Goal: Task Accomplishment & Management: Manage account settings

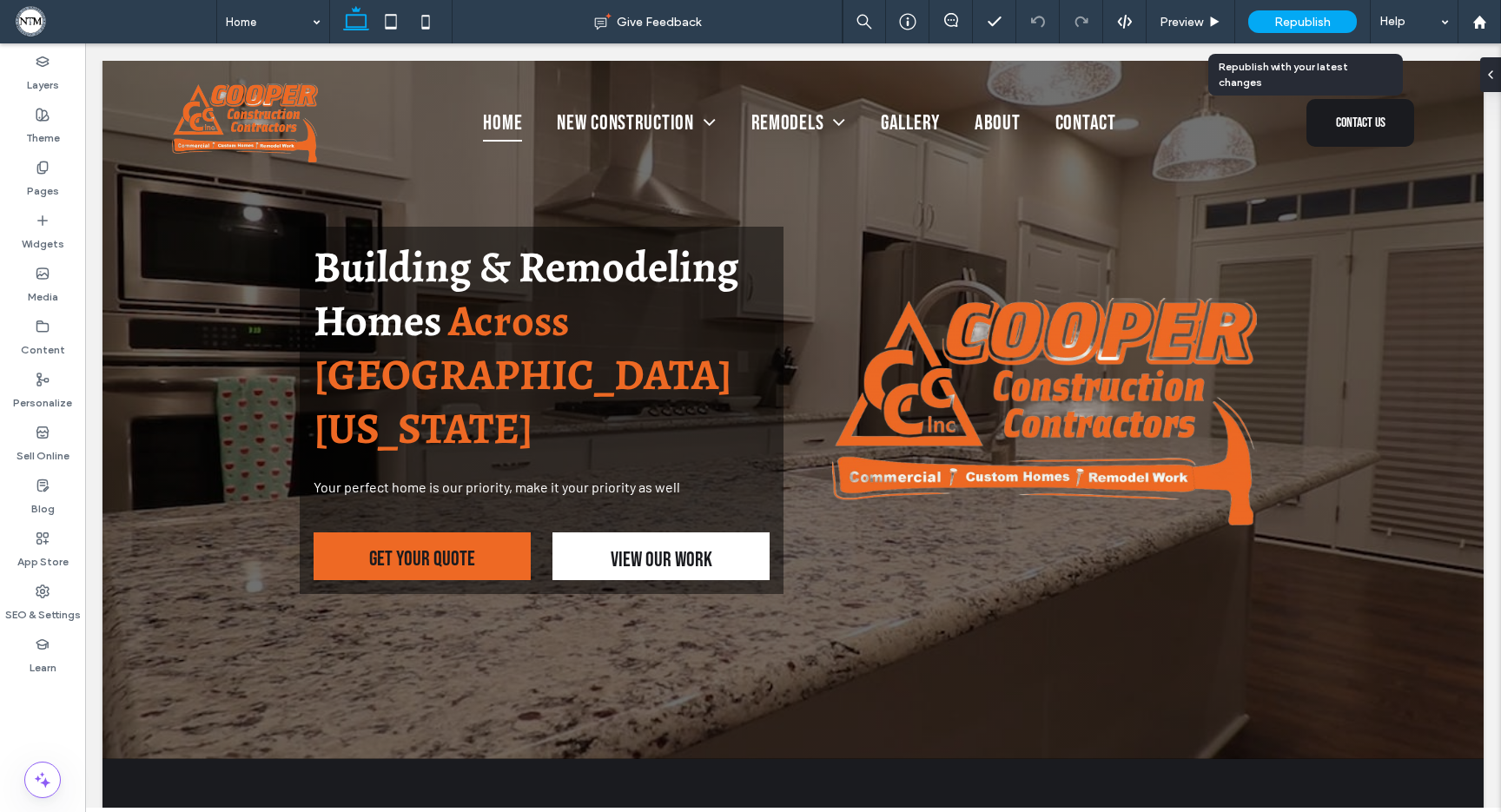
click at [1274, 18] on span "Republish" at bounding box center [1302, 22] width 57 height 15
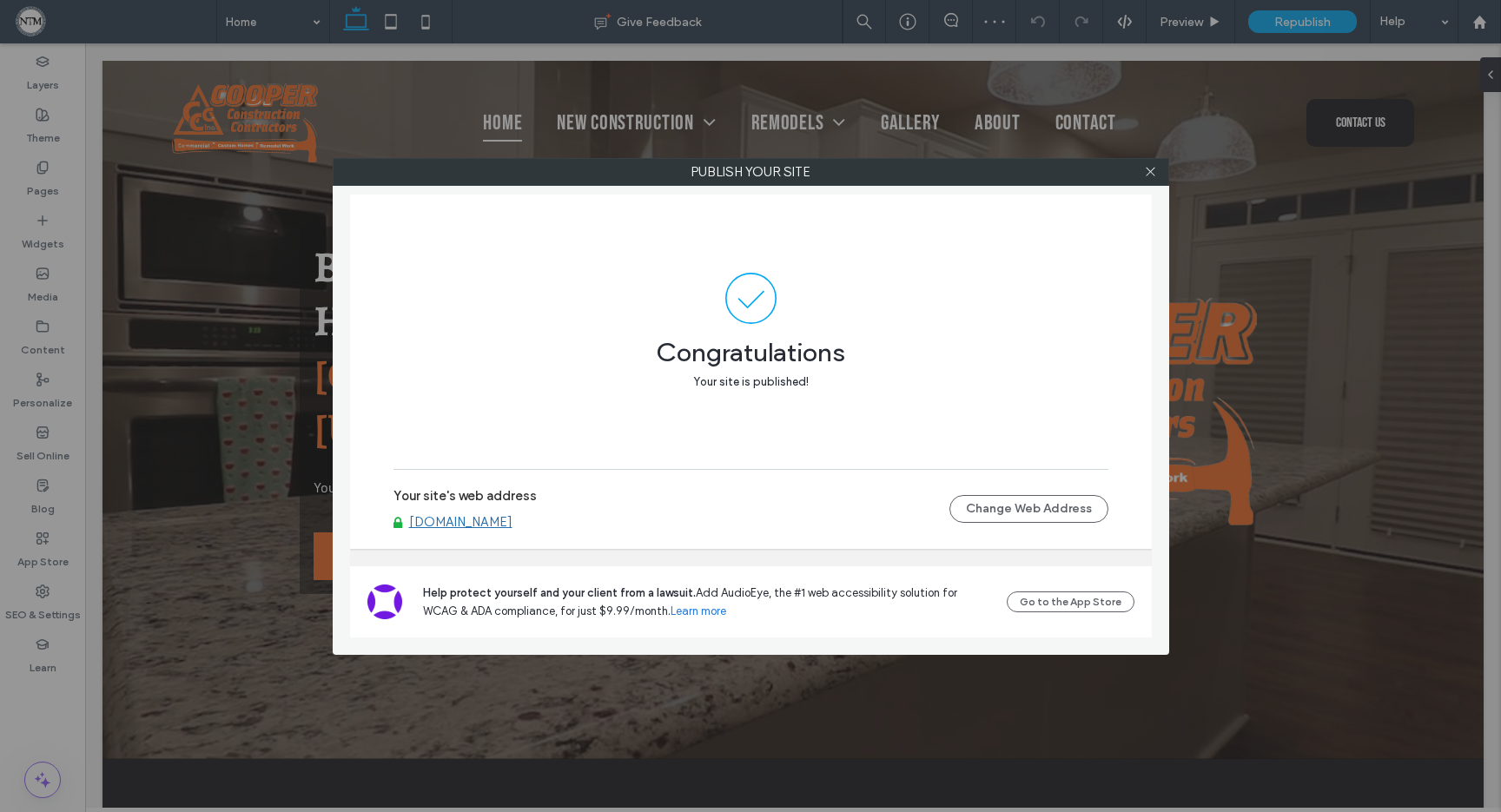
click at [513, 522] on link "[DOMAIN_NAME]" at bounding box center [460, 522] width 103 height 16
click at [1153, 172] on icon at bounding box center [1150, 172] width 13 height 13
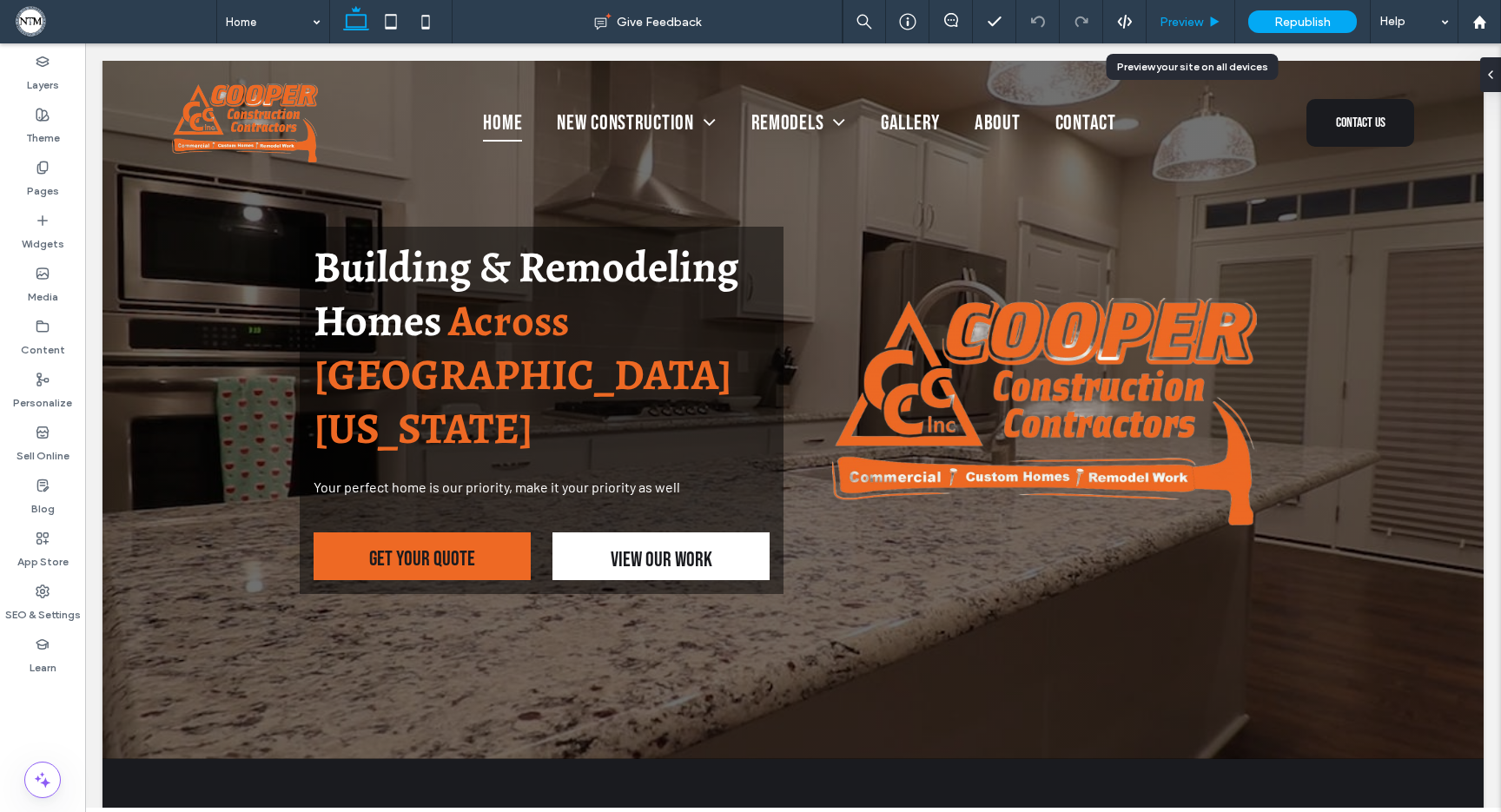
click at [1196, 19] on span "Preview" at bounding box center [1182, 22] width 44 height 15
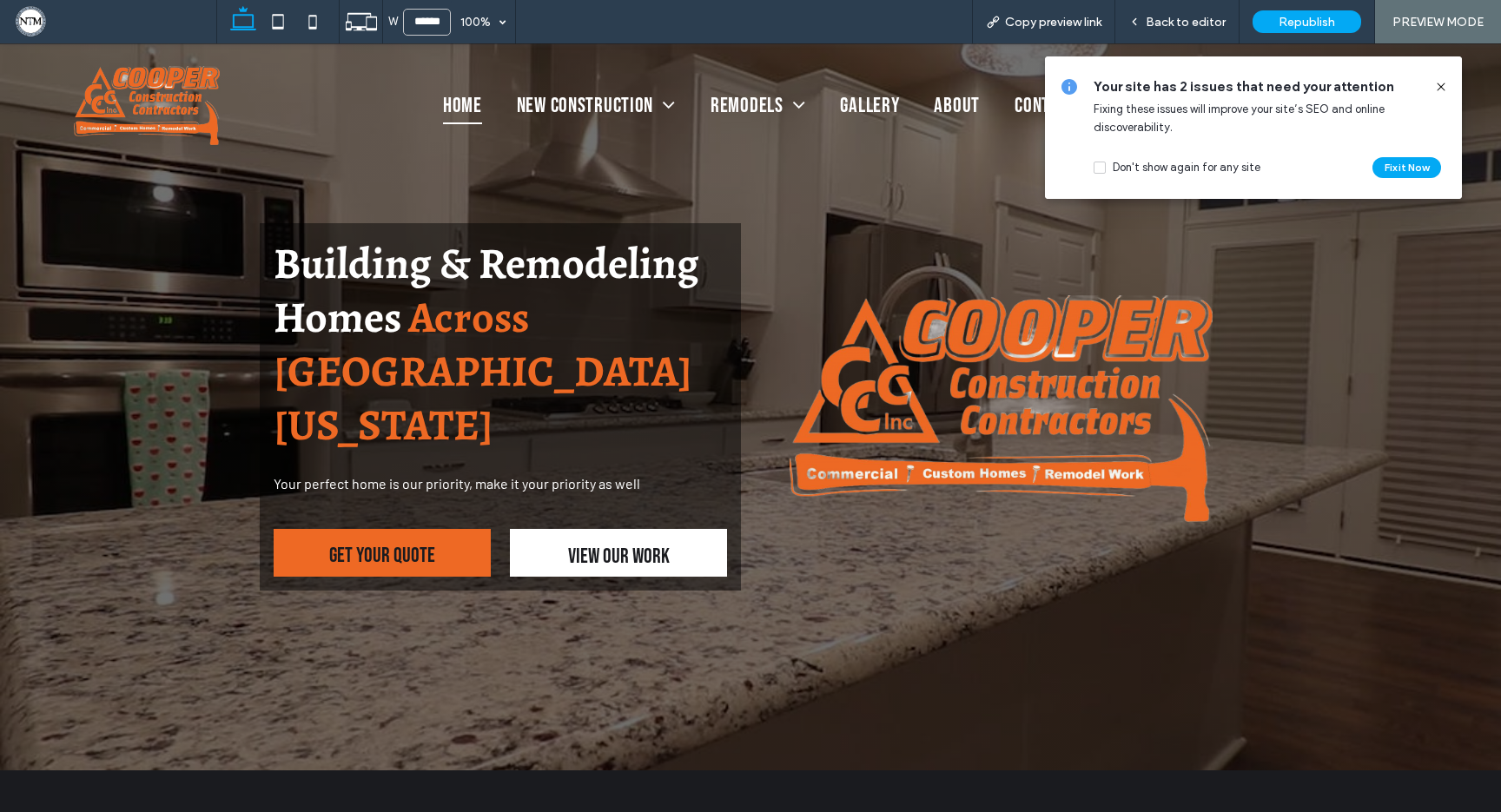
click at [642, 529] on span "View OUR Work" at bounding box center [619, 556] width 102 height 53
click at [1441, 81] on icon at bounding box center [1441, 87] width 14 height 14
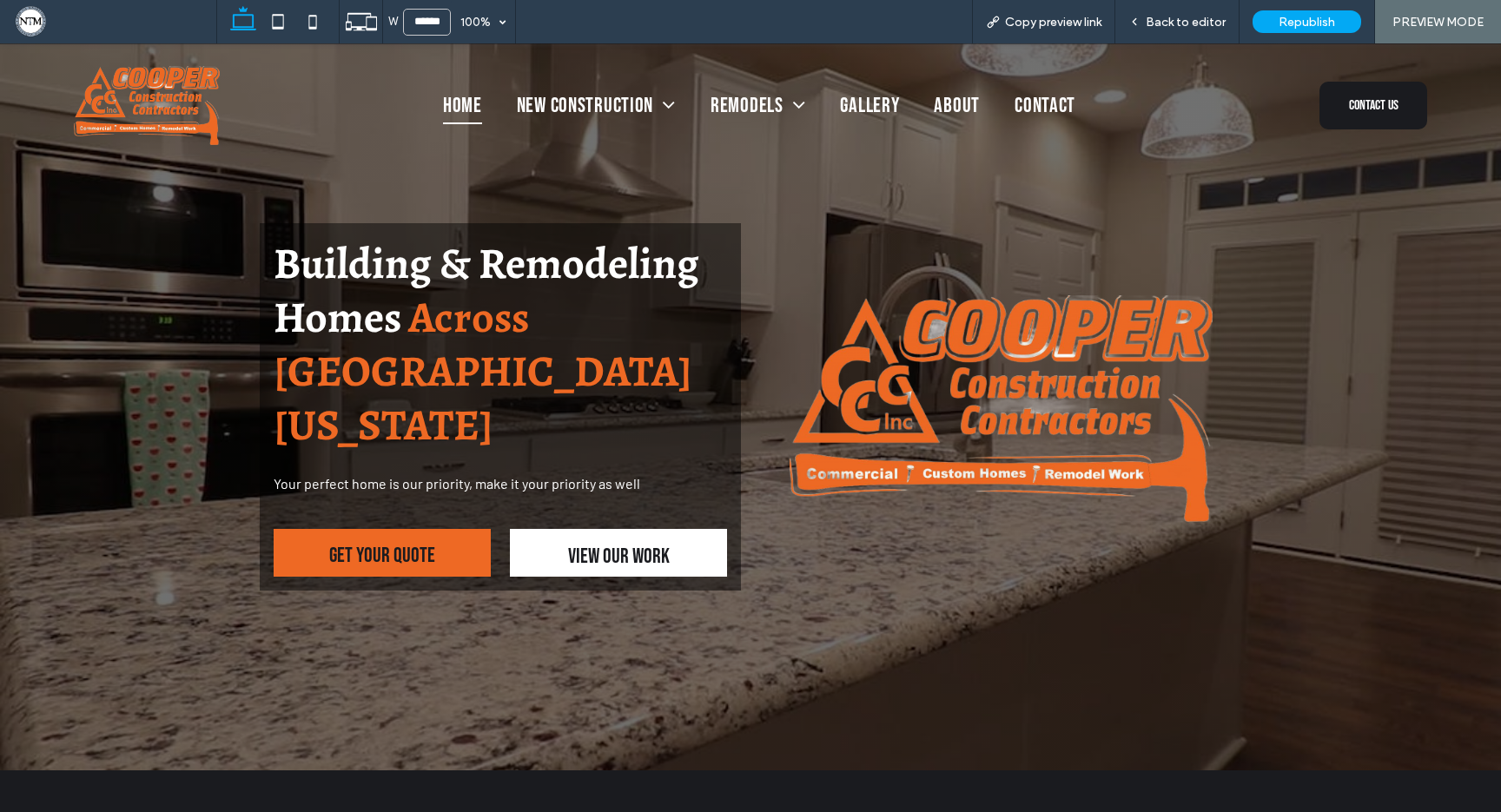
click at [602, 529] on span "View OUR Work" at bounding box center [619, 556] width 102 height 53
click at [1209, 24] on span "Back to editor" at bounding box center [1185, 22] width 80 height 15
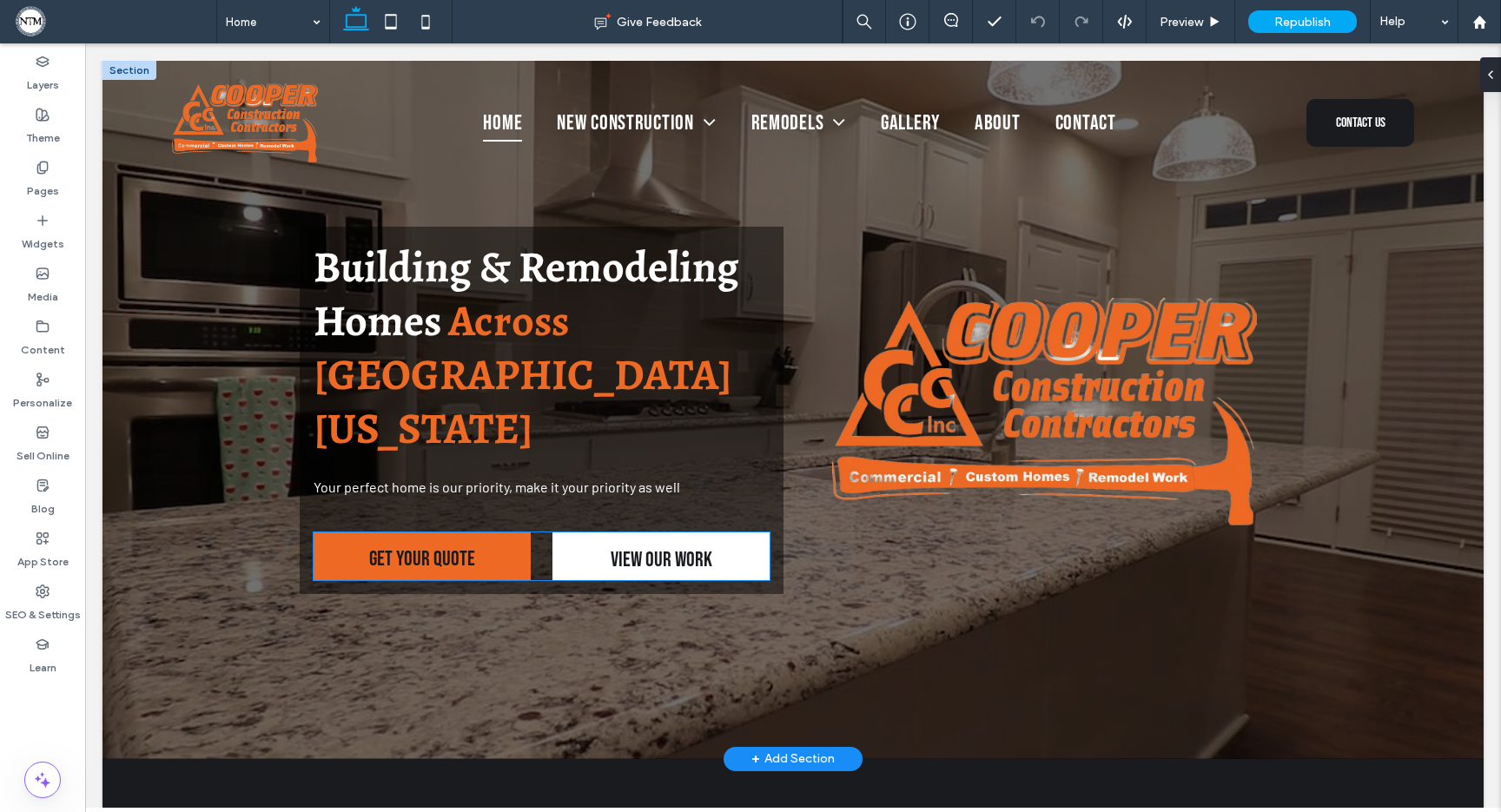
click at [670, 533] on span "View OUR Work" at bounding box center [662, 559] width 102 height 53
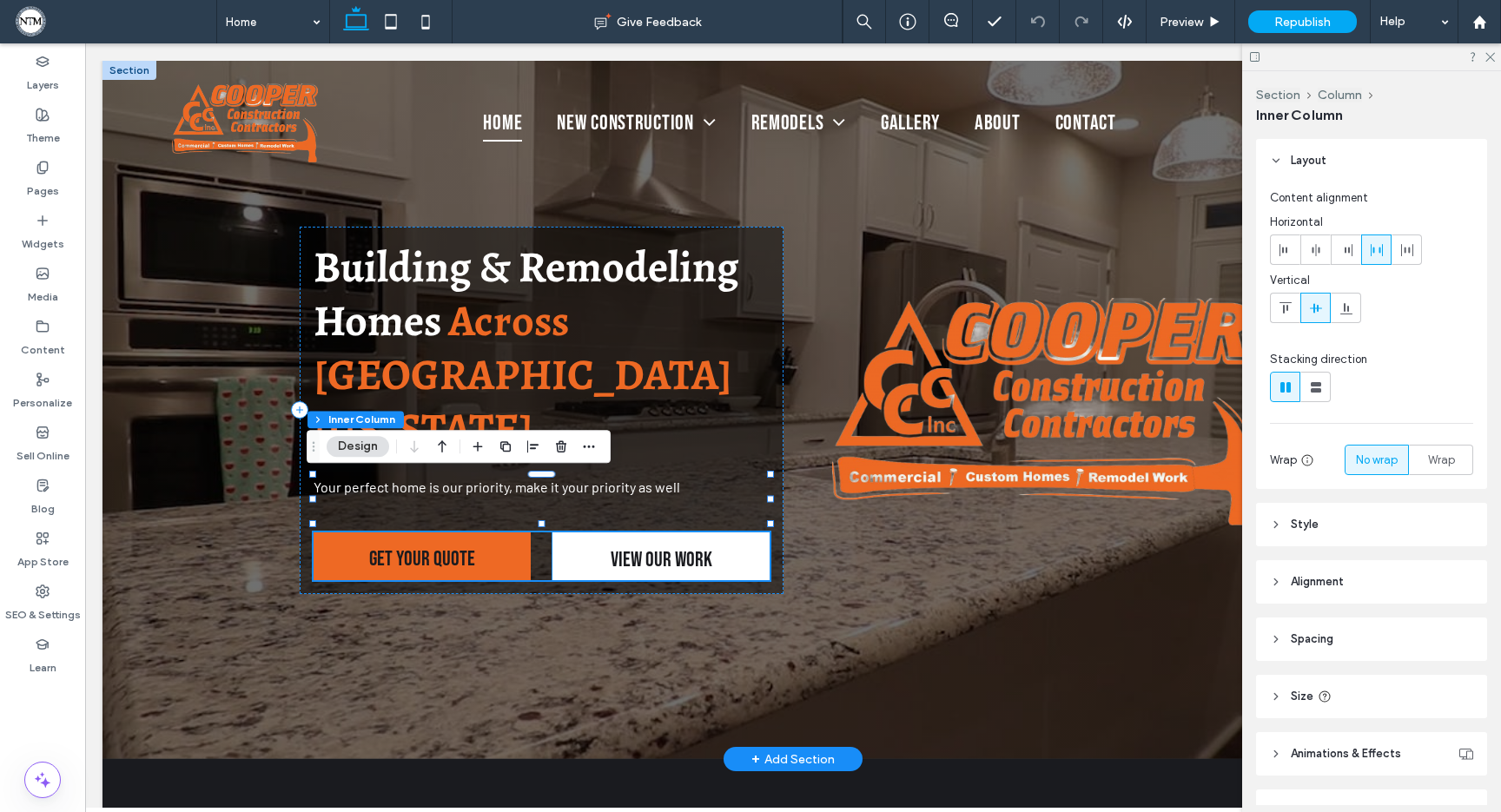
click at [653, 533] on span "View OUR Work" at bounding box center [662, 559] width 102 height 53
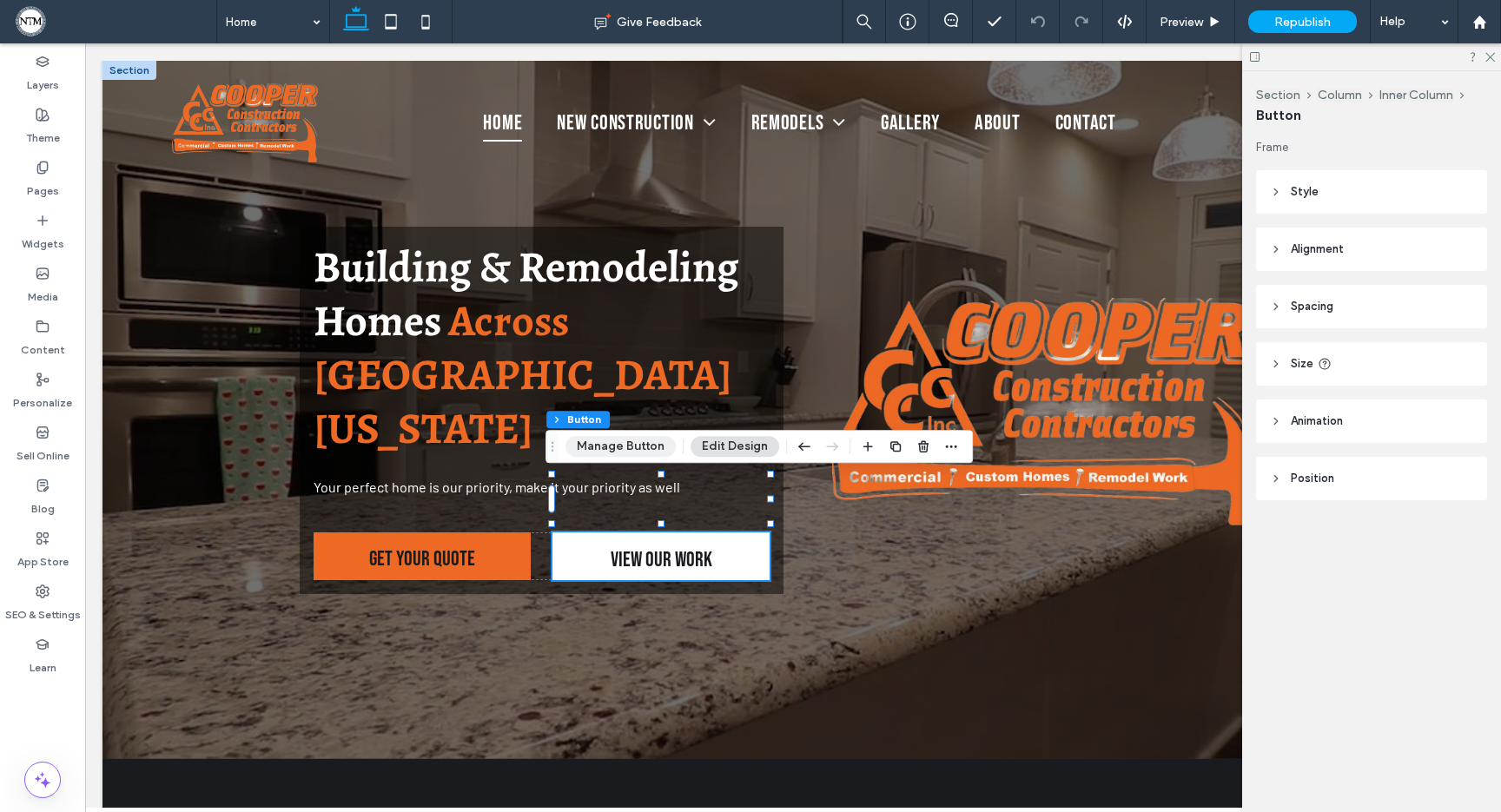
click at [632, 444] on button "Manage Button" at bounding box center [621, 446] width 110 height 21
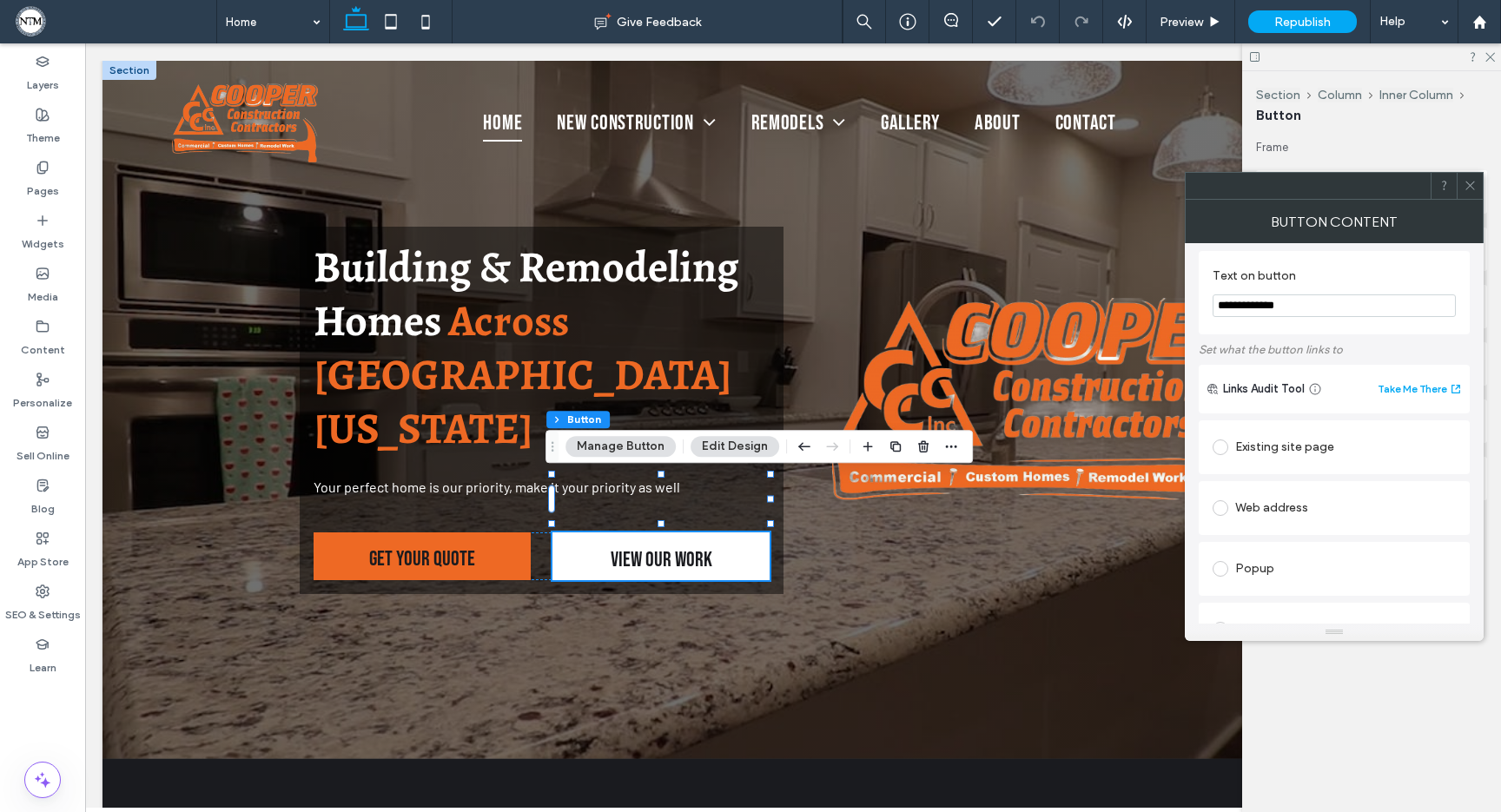
scroll to position [25, 0]
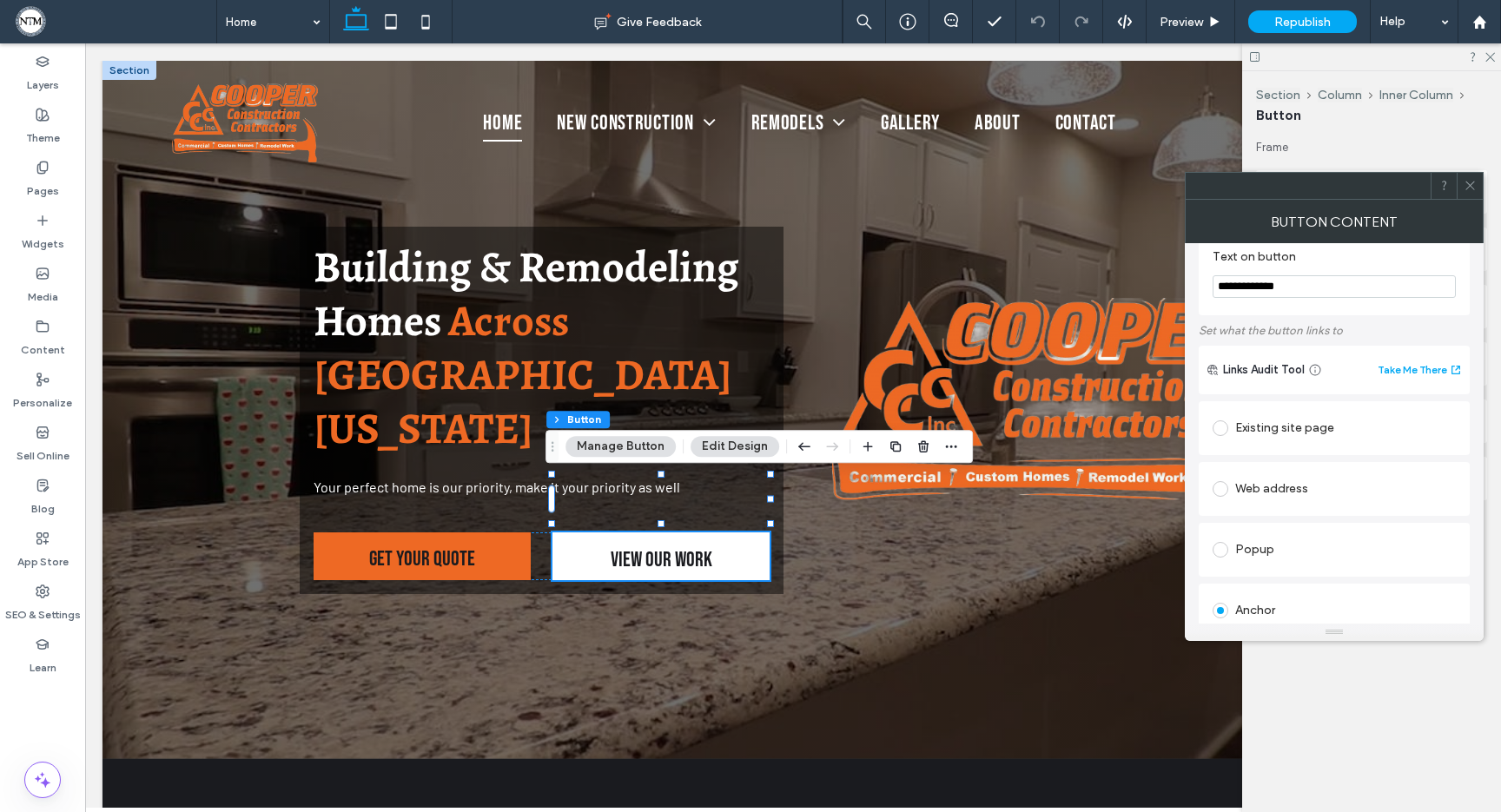
click at [1223, 431] on span at bounding box center [1221, 428] width 16 height 16
click at [1470, 184] on icon at bounding box center [1469, 185] width 13 height 13
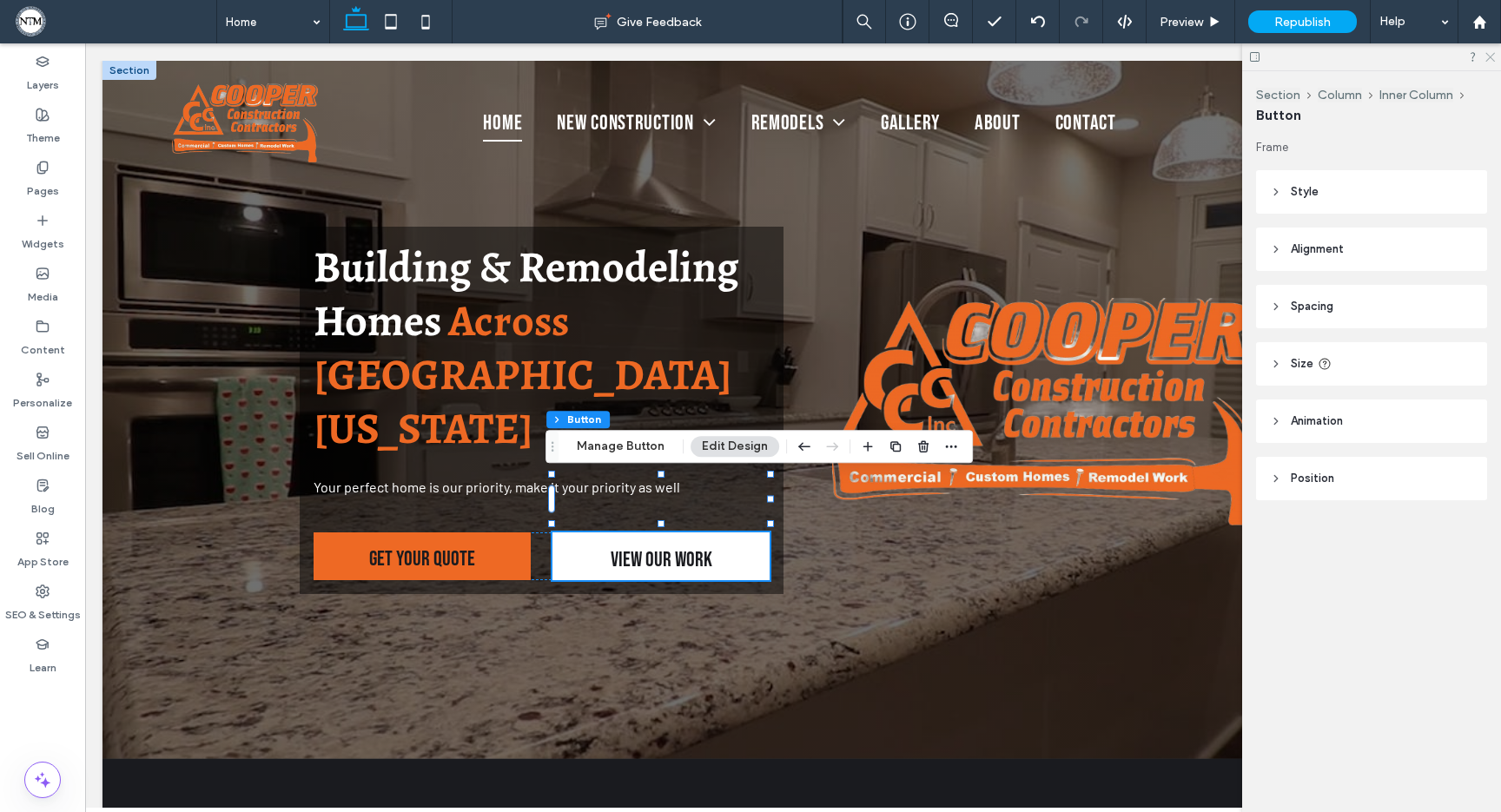
click at [1491, 57] on icon at bounding box center [1489, 56] width 11 height 11
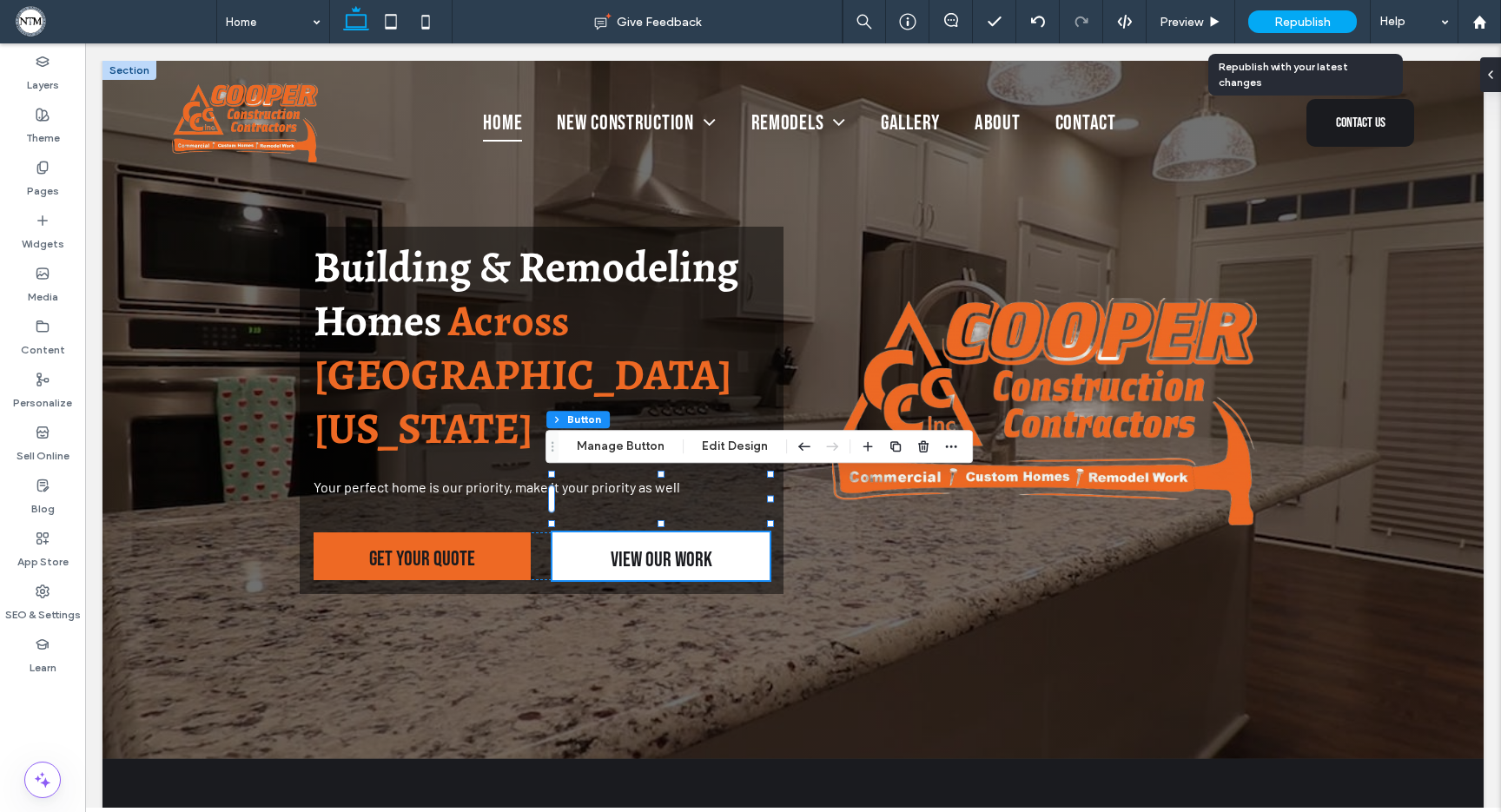
click at [1311, 18] on span "Republish" at bounding box center [1302, 22] width 57 height 15
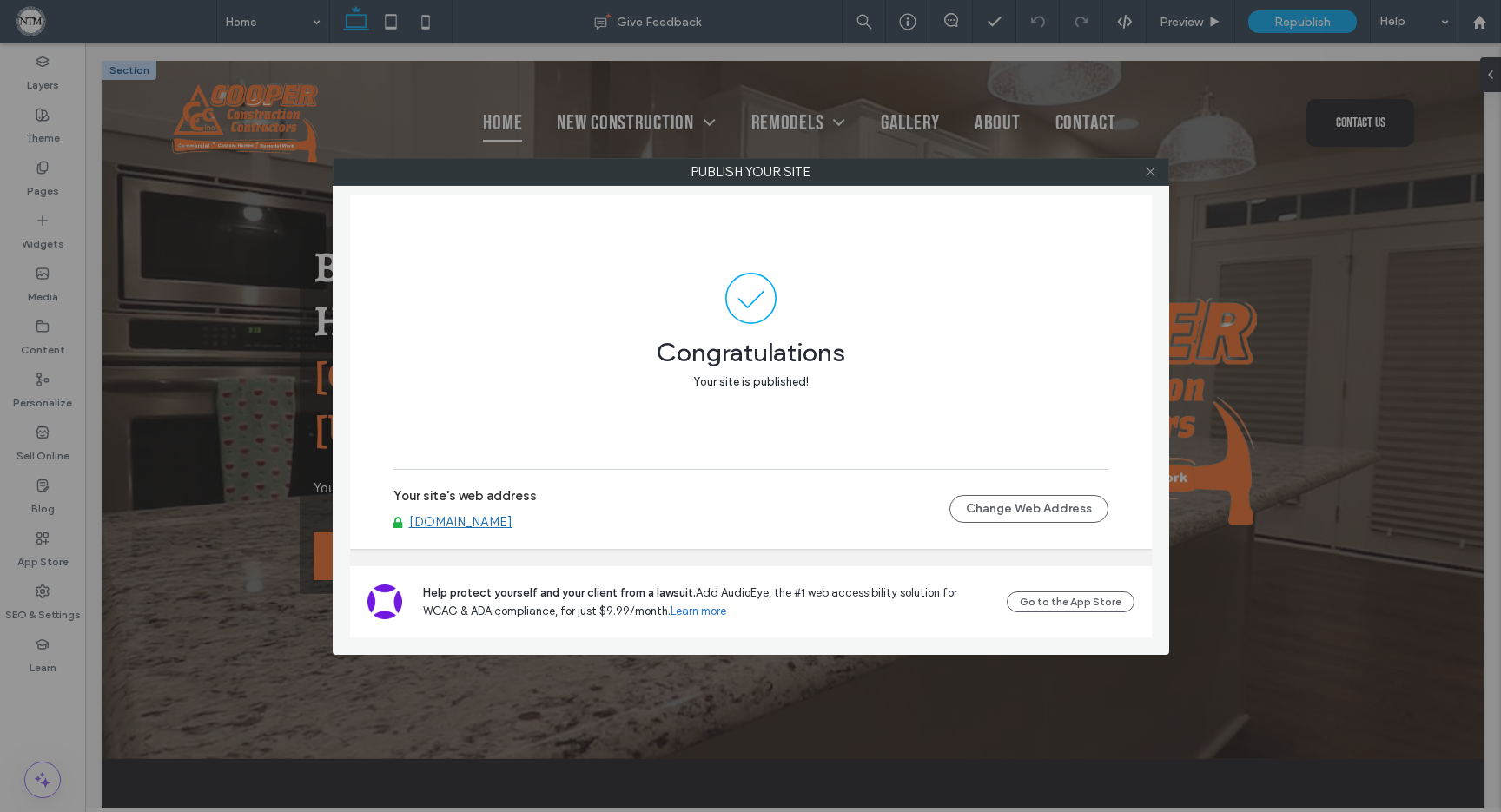
click at [1154, 170] on icon at bounding box center [1150, 172] width 13 height 13
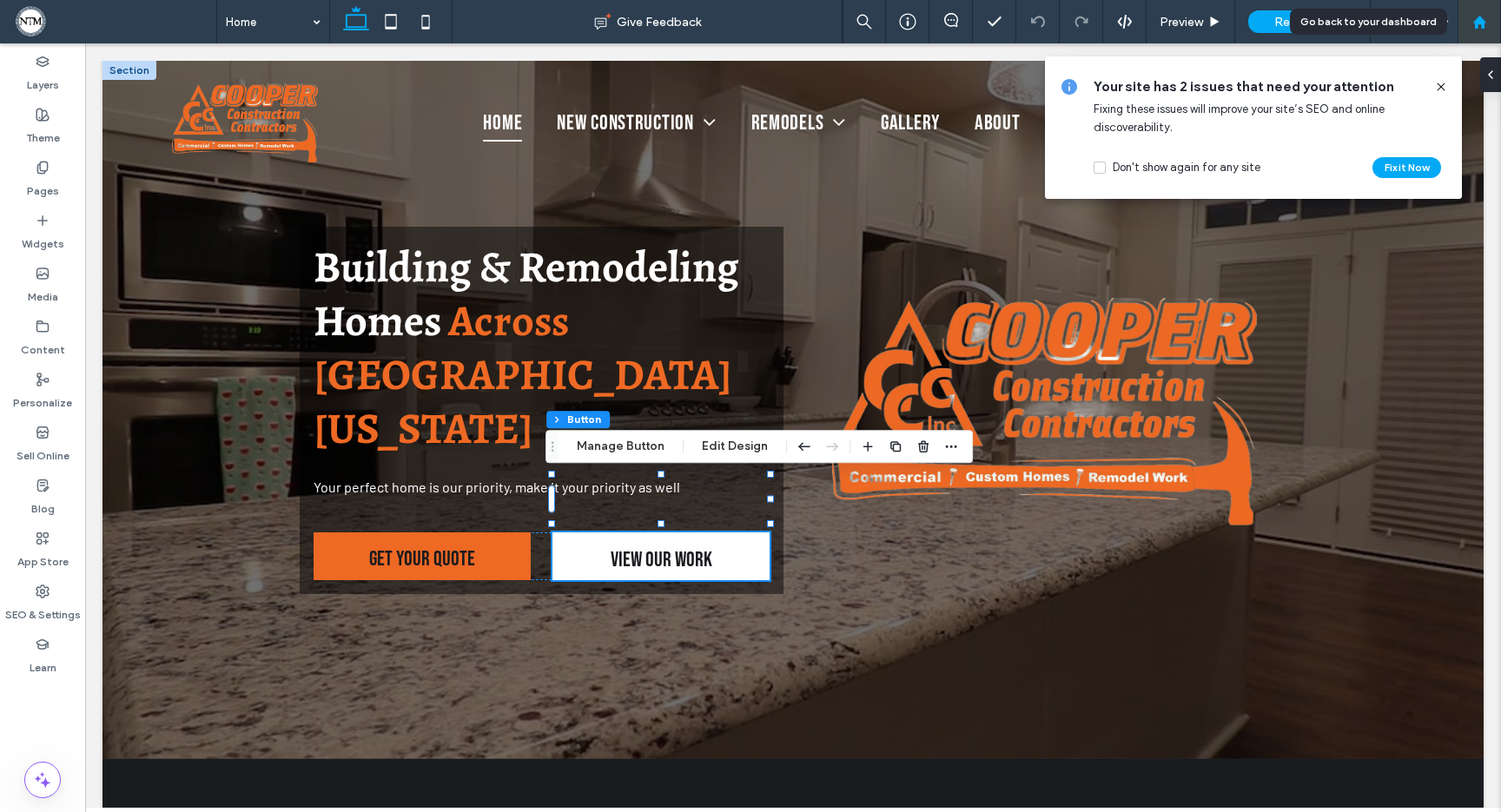
click at [1478, 16] on use at bounding box center [1478, 21] width 13 height 13
